Goal: Transaction & Acquisition: Purchase product/service

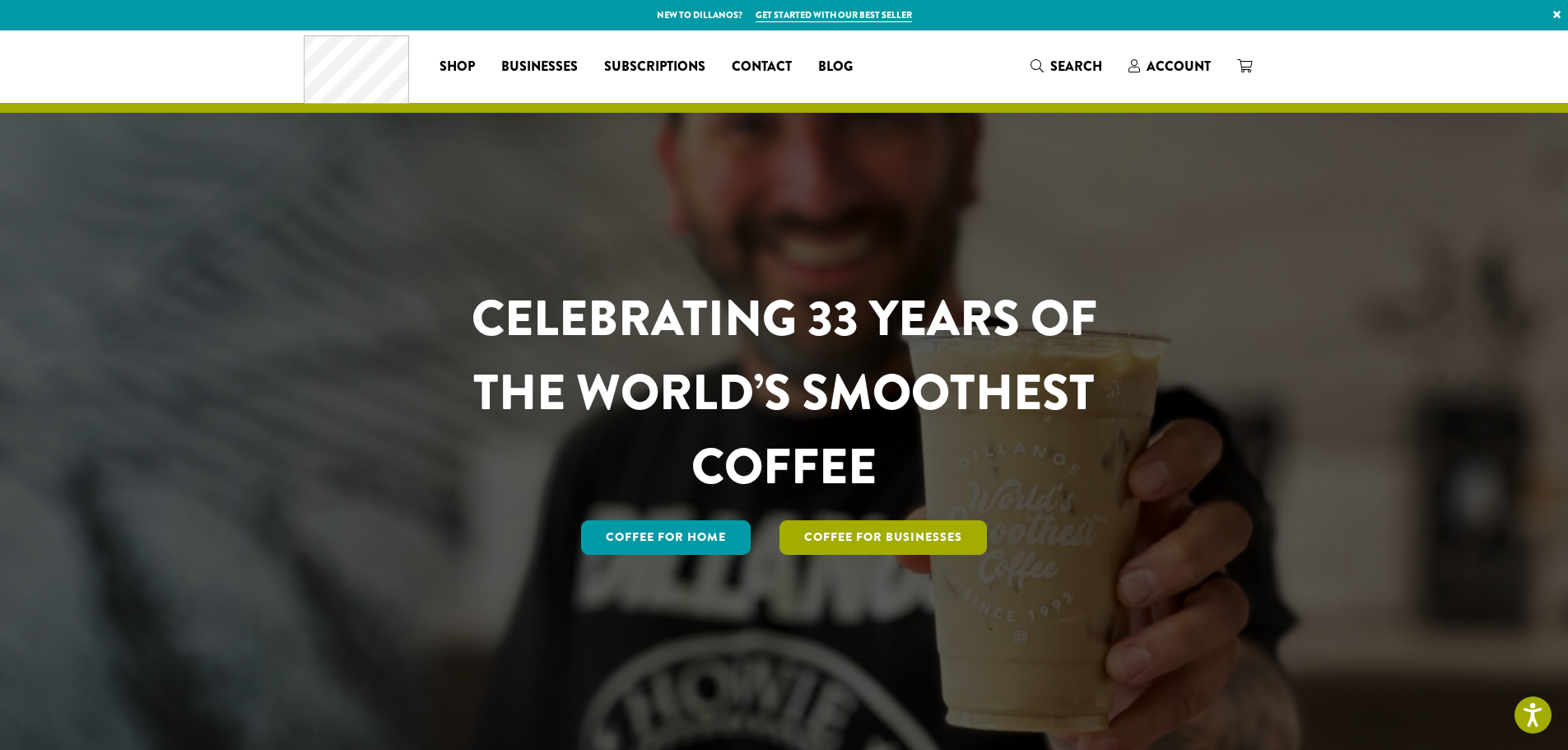
click at [825, 526] on link "Coffee For Businesses" at bounding box center [883, 537] width 208 height 34
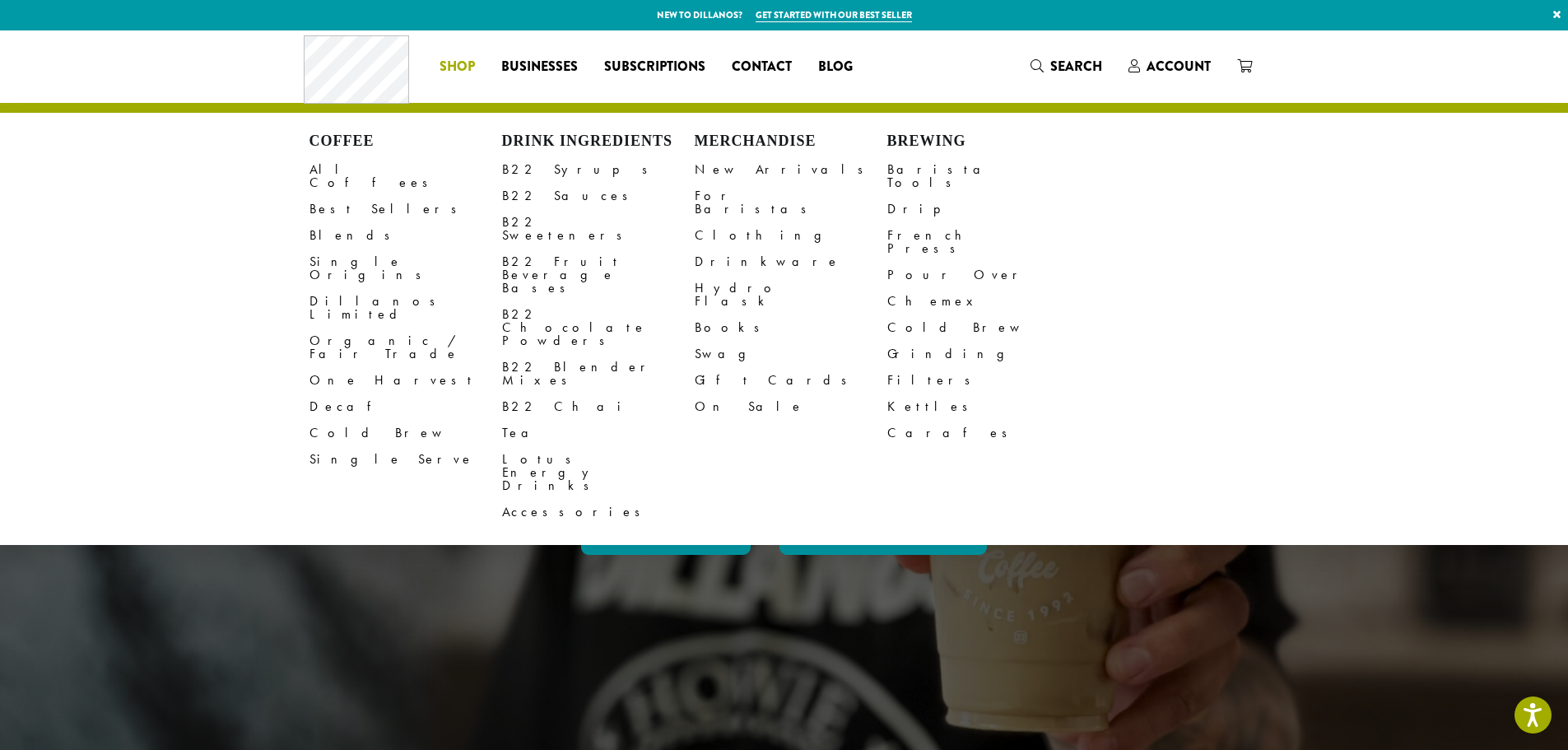
click at [474, 63] on span "Shop" at bounding box center [458, 67] width 35 height 20
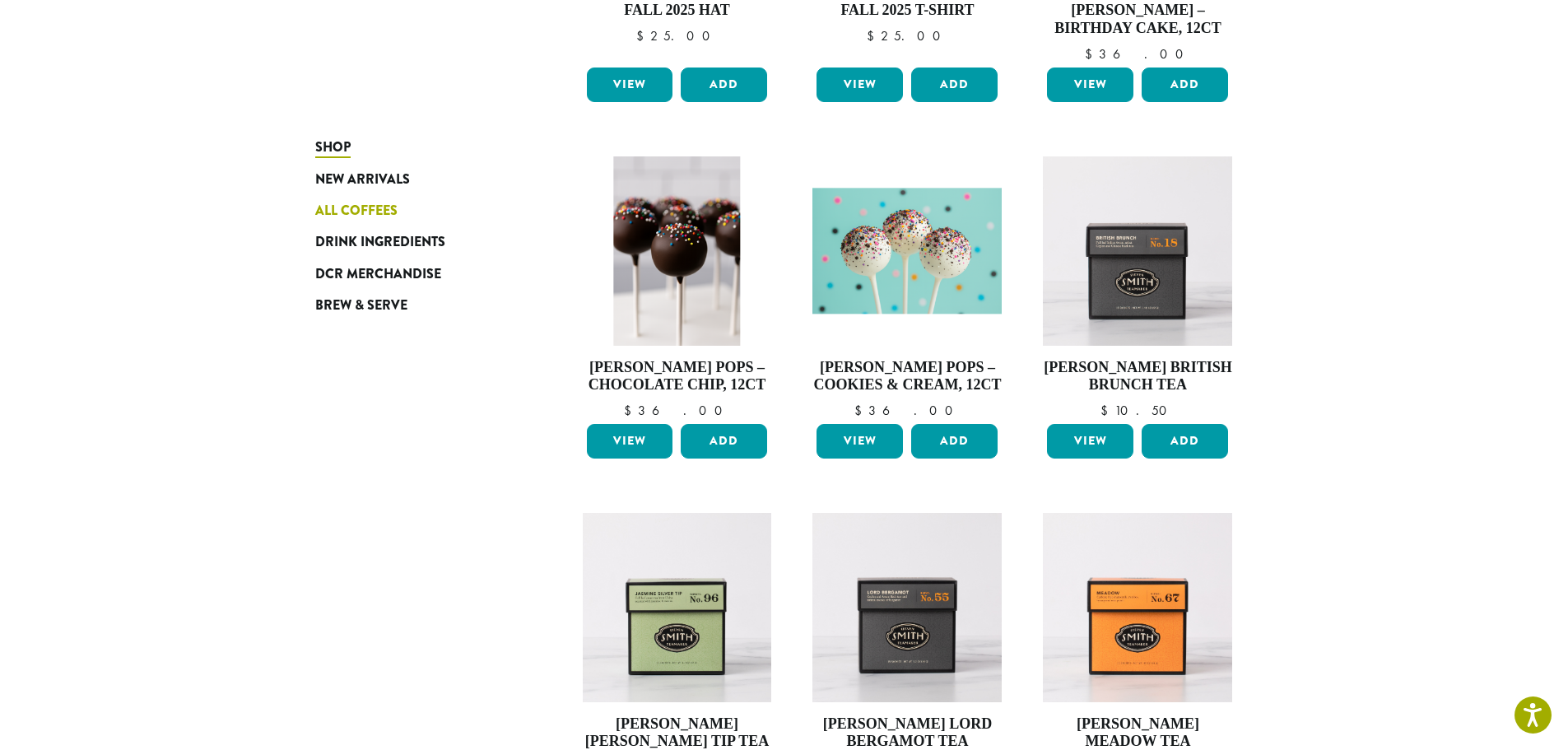
scroll to position [659, 0]
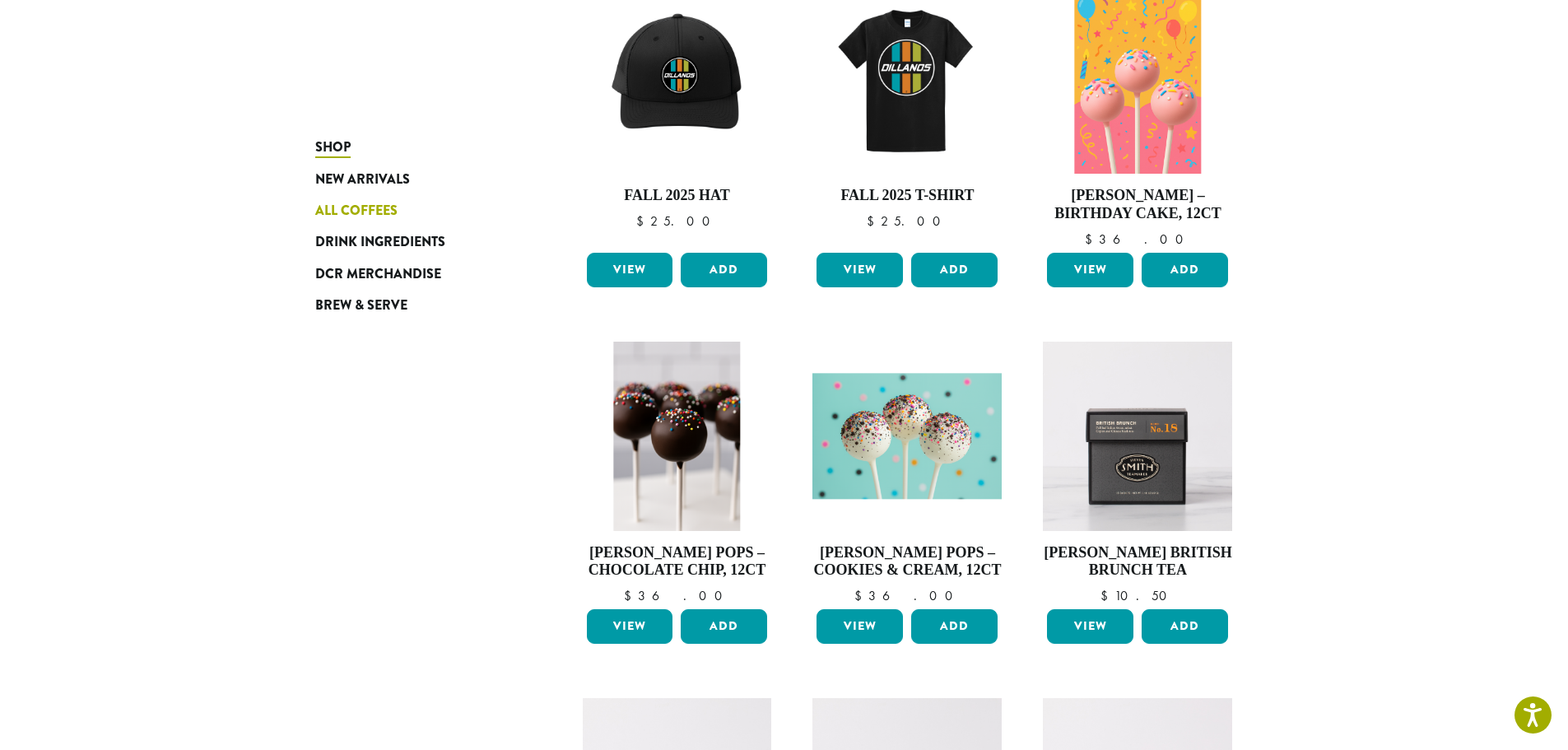
click at [364, 214] on span "All Coffees" at bounding box center [356, 210] width 83 height 20
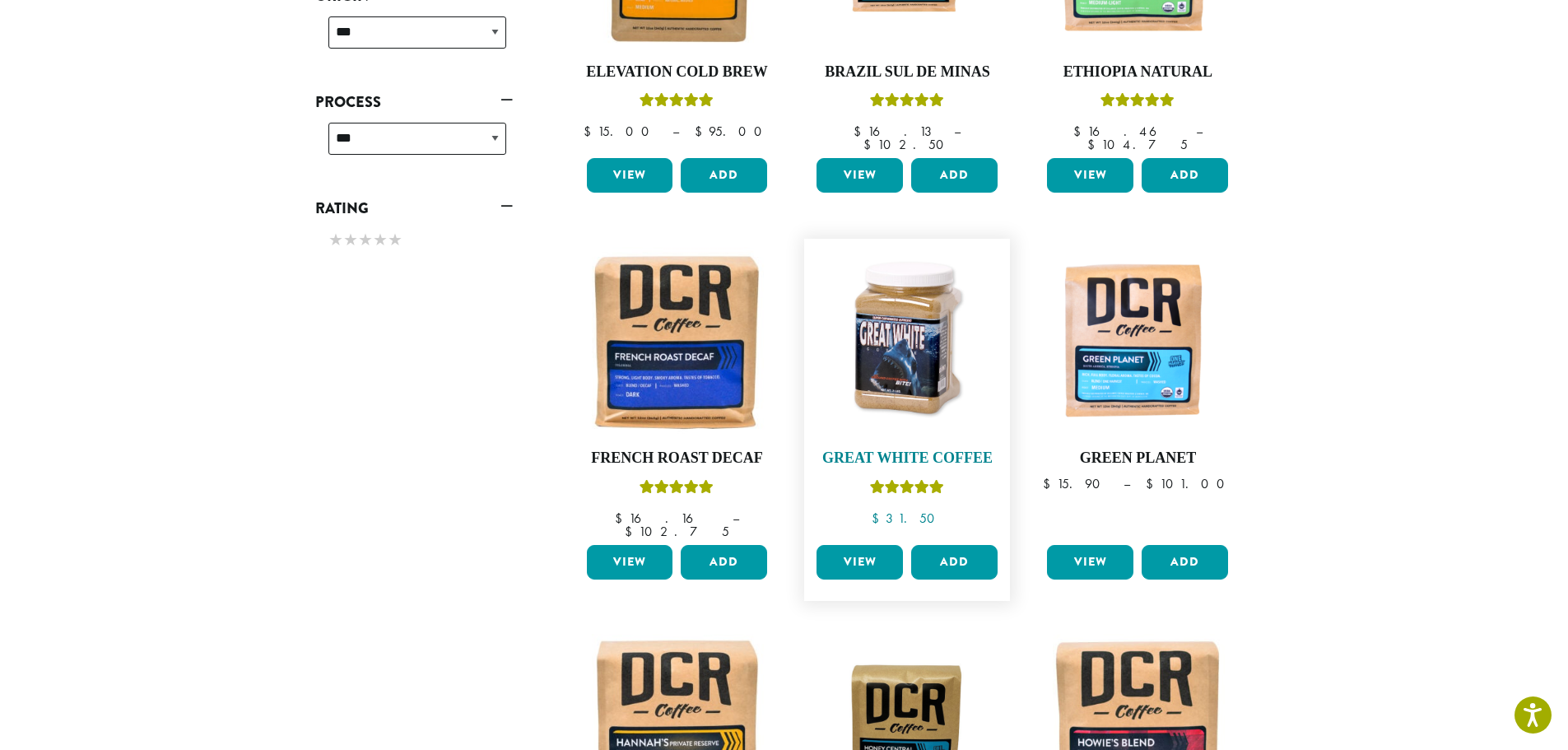
scroll to position [824, 0]
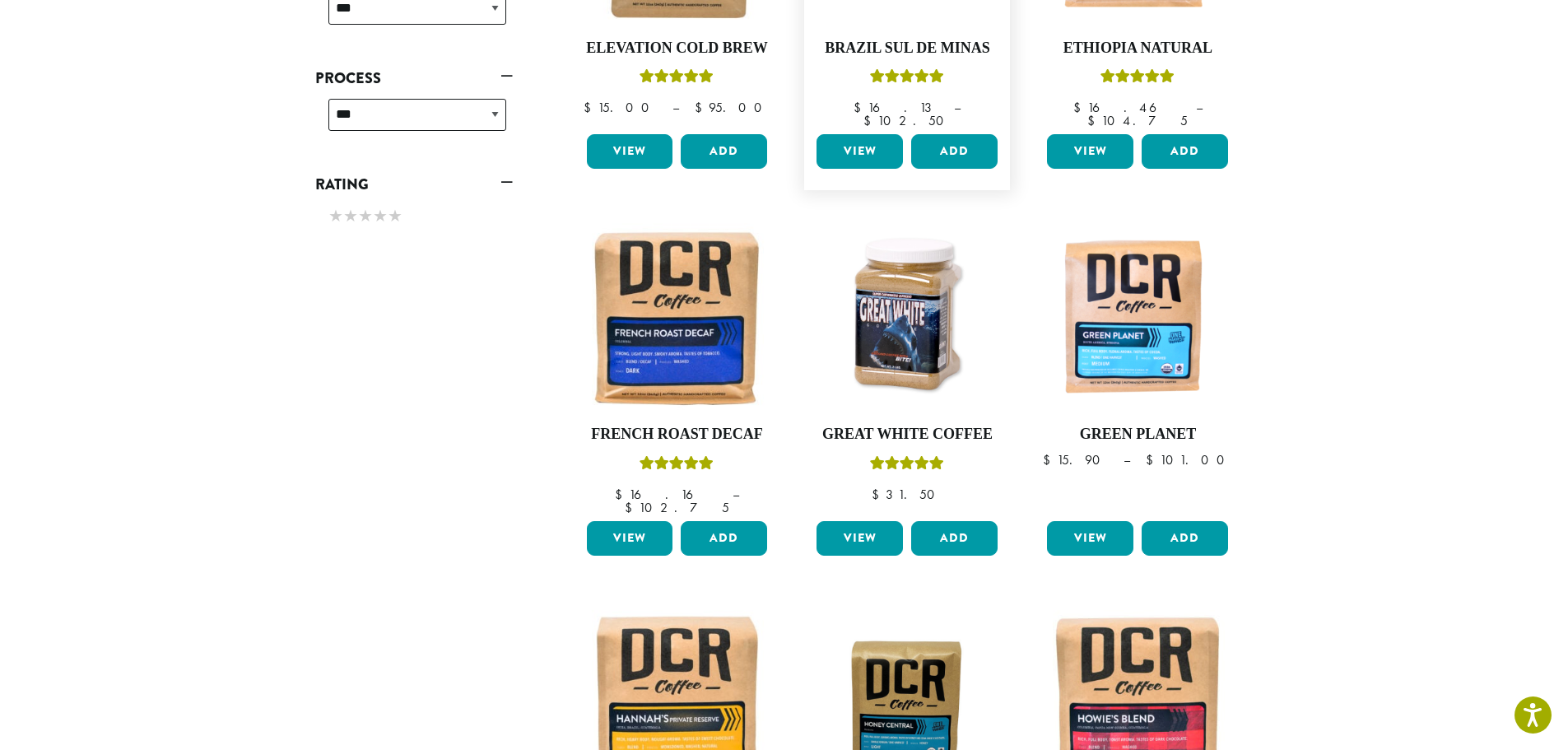
click at [866, 135] on link "View" at bounding box center [860, 151] width 86 height 34
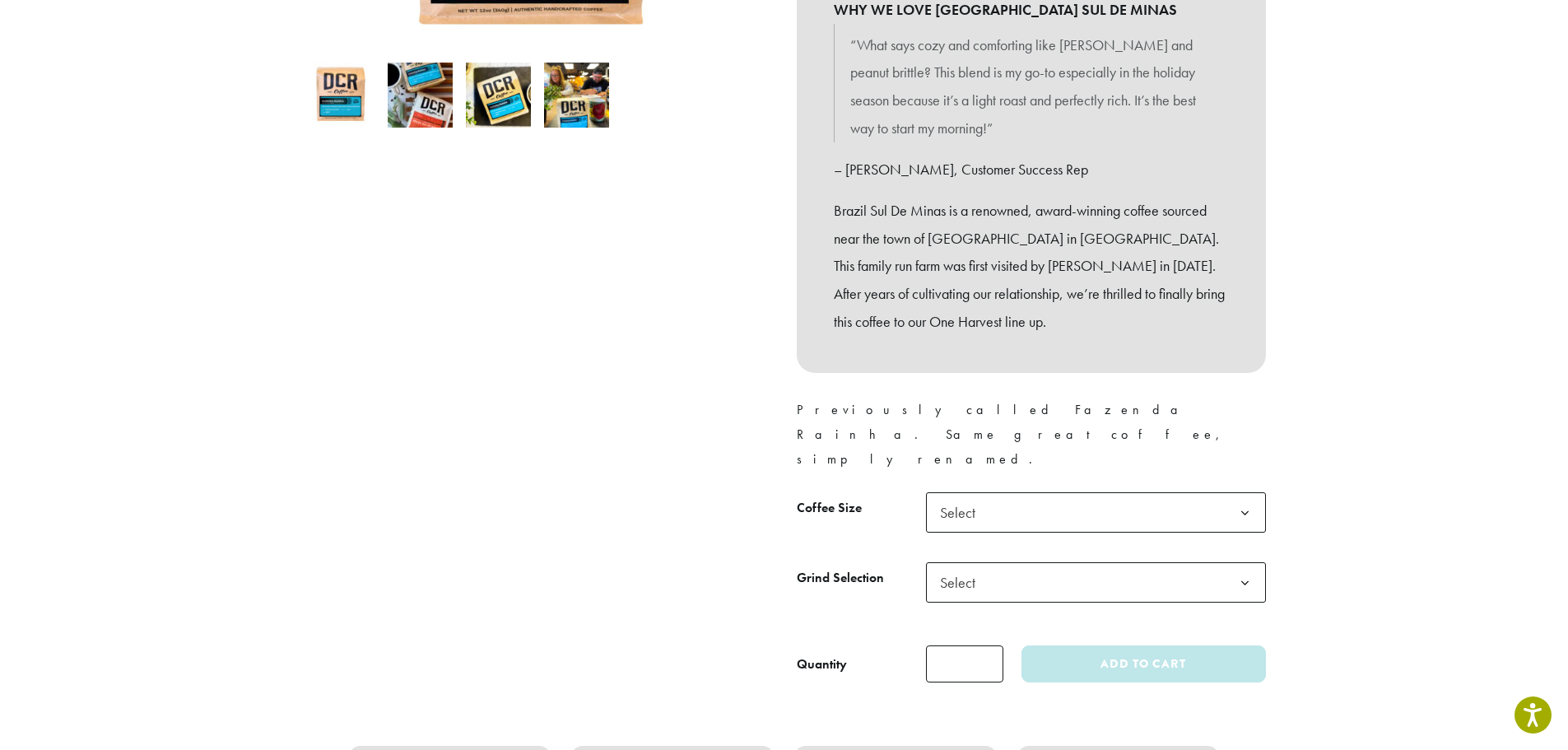
scroll to position [494, 0]
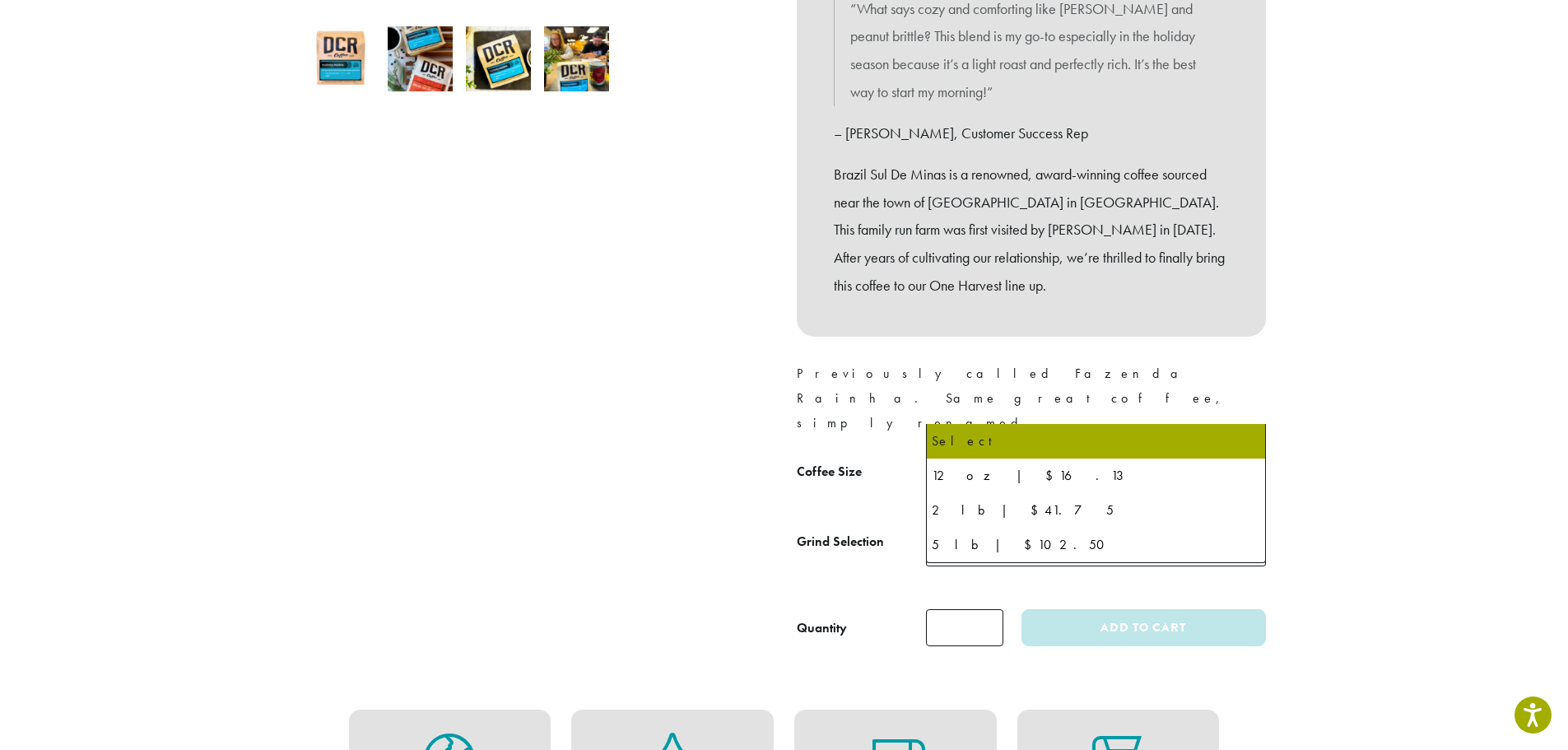
click at [1000, 456] on span "Select" at bounding box center [1096, 476] width 340 height 40
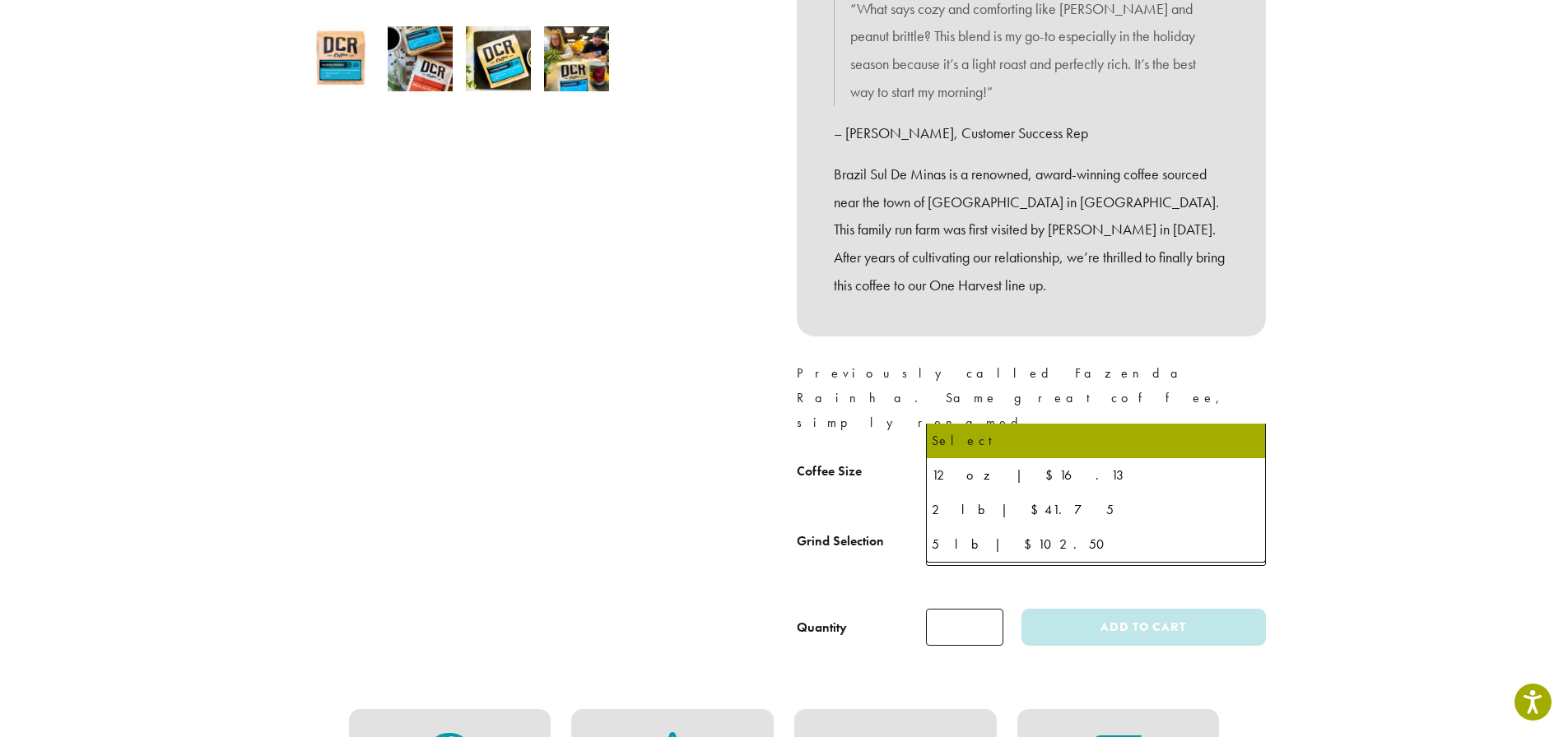
click at [691, 412] on div at bounding box center [537, 179] width 494 height 935
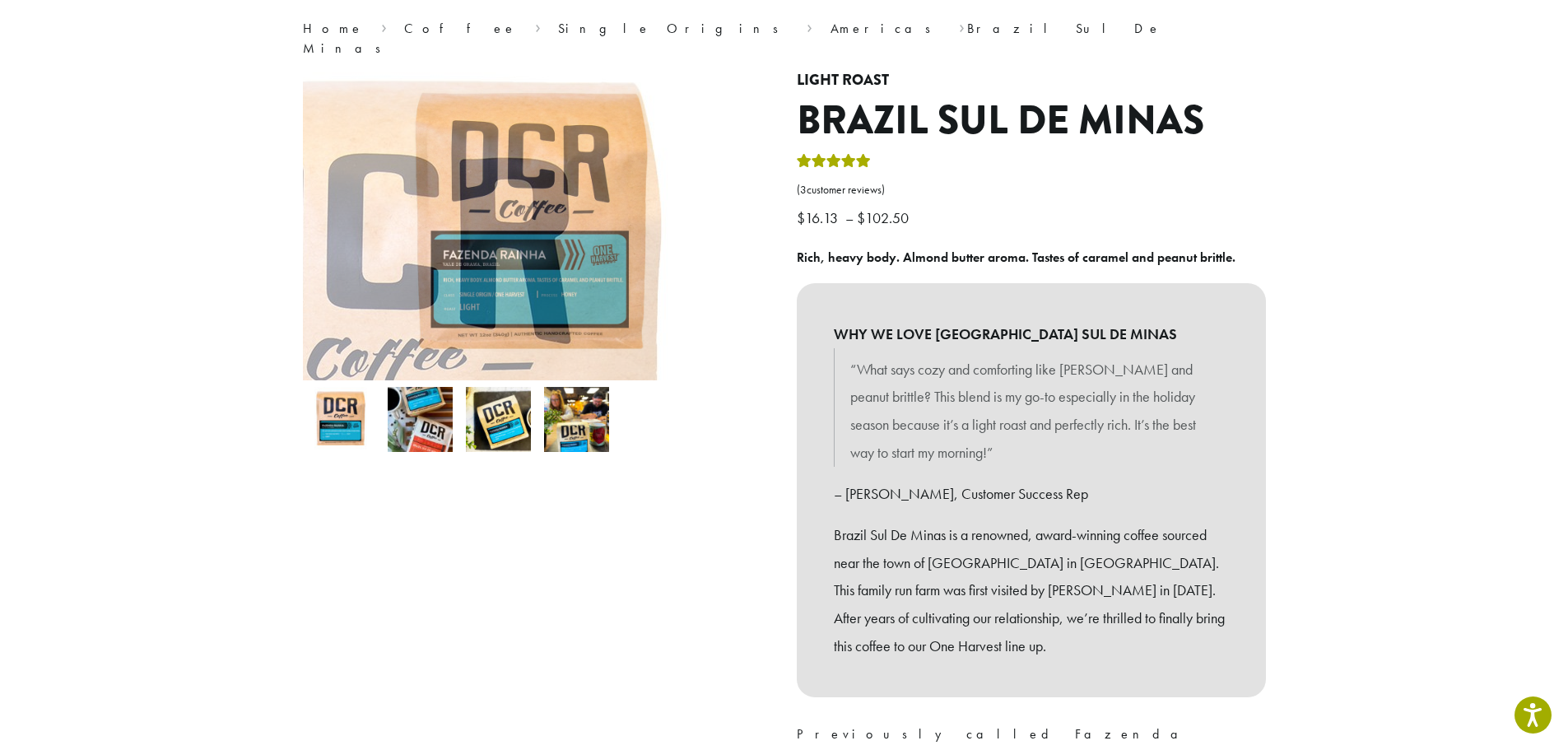
scroll to position [0, 0]
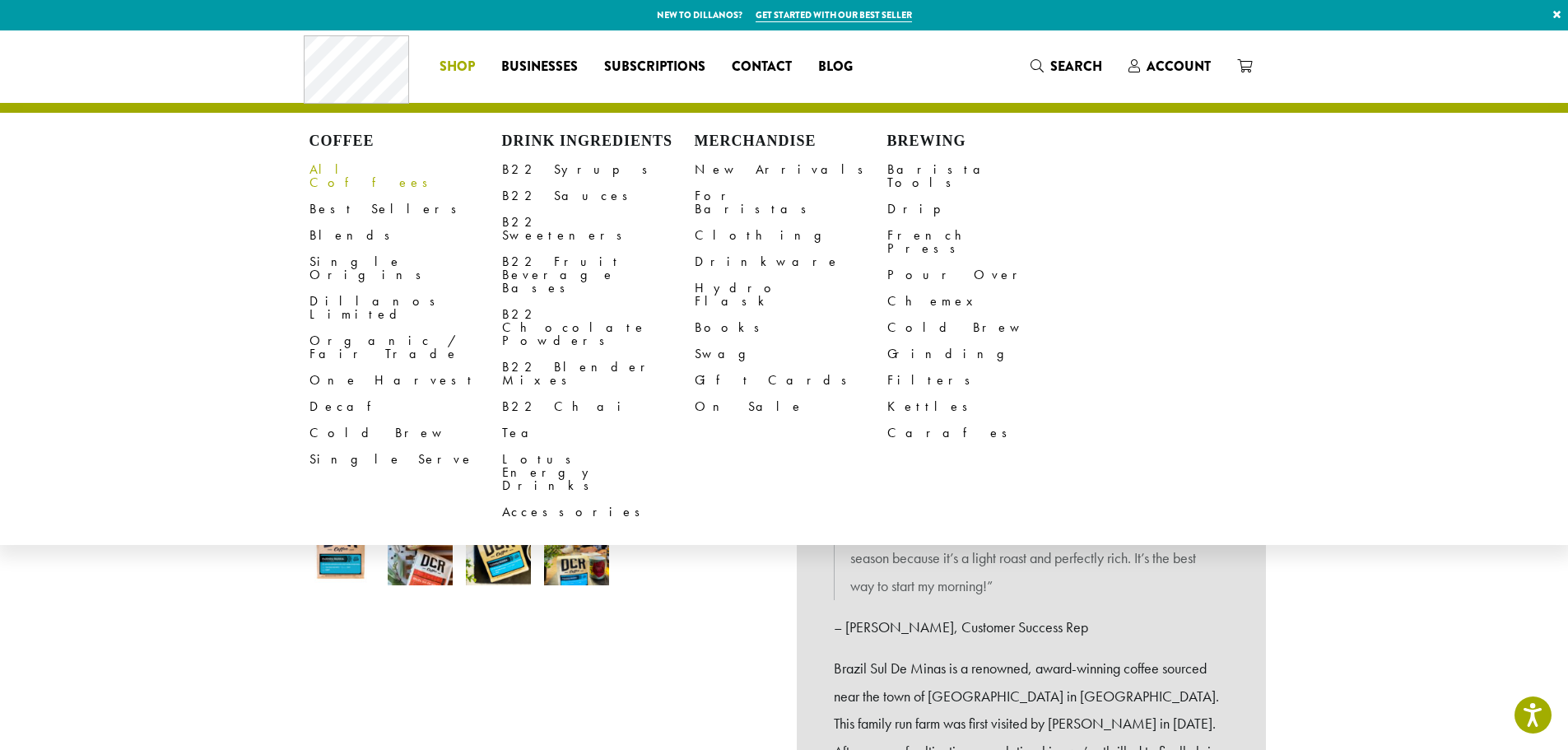
click at [355, 169] on link "All Coffees" at bounding box center [406, 176] width 193 height 40
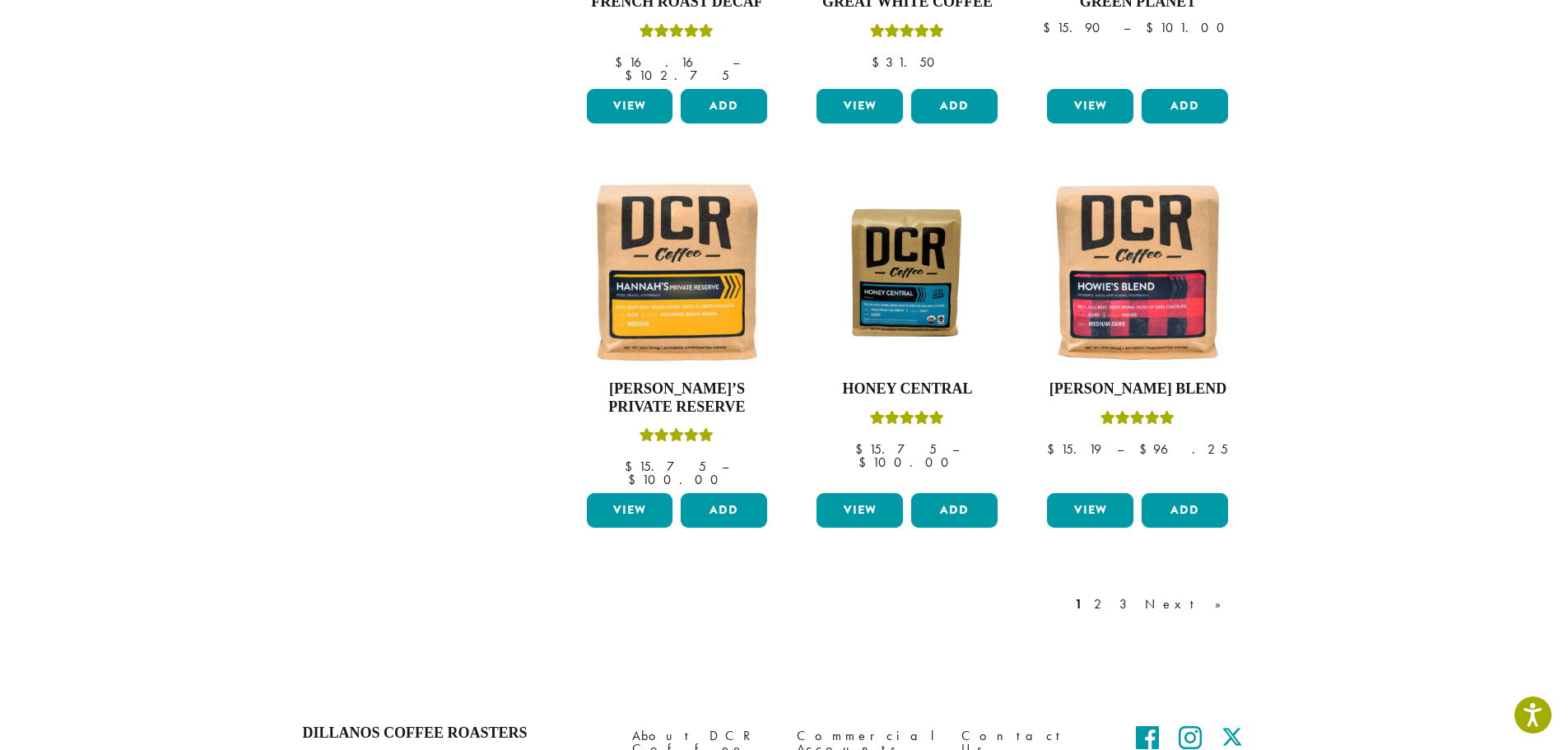
scroll to position [1376, 0]
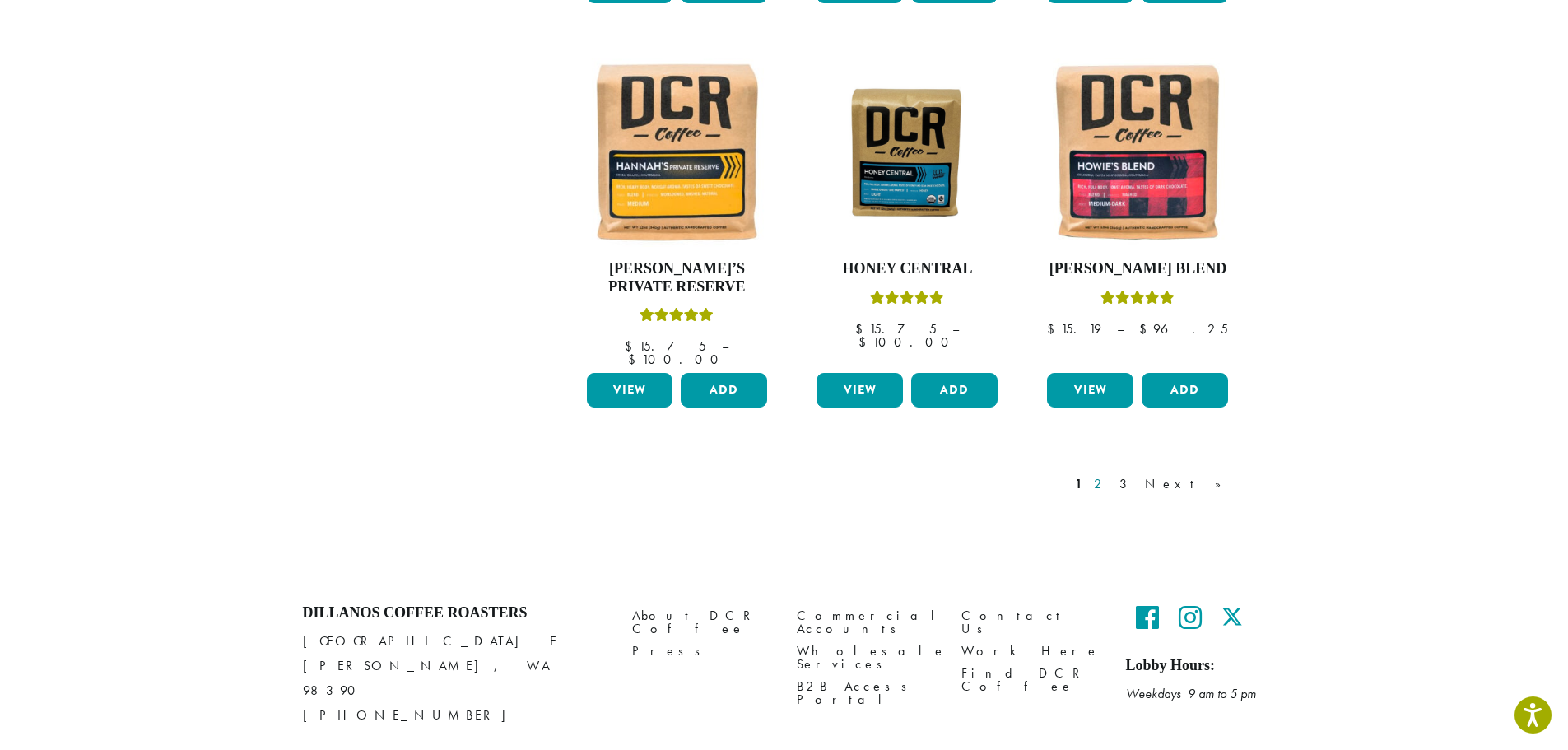
click at [1111, 474] on link "2" at bounding box center [1101, 484] width 20 height 19
